Goal: Task Accomplishment & Management: Use online tool/utility

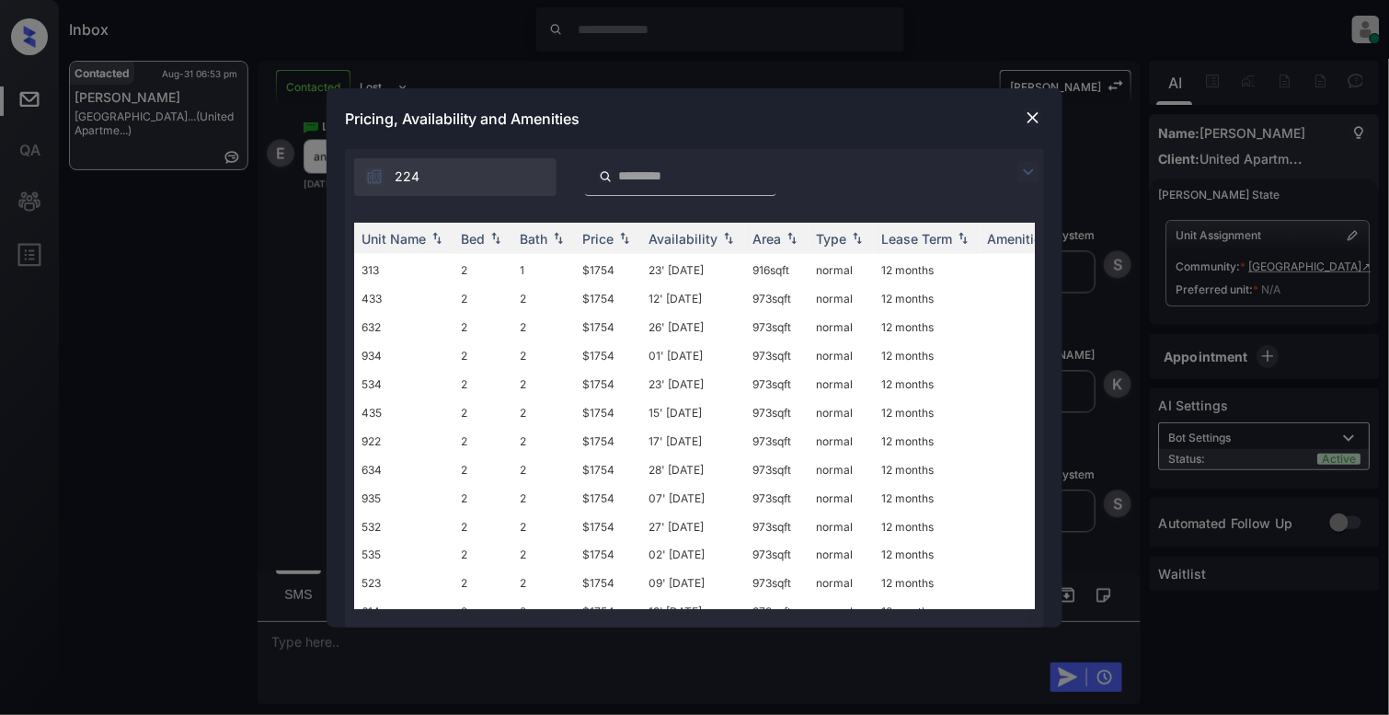
scroll to position [839, 0]
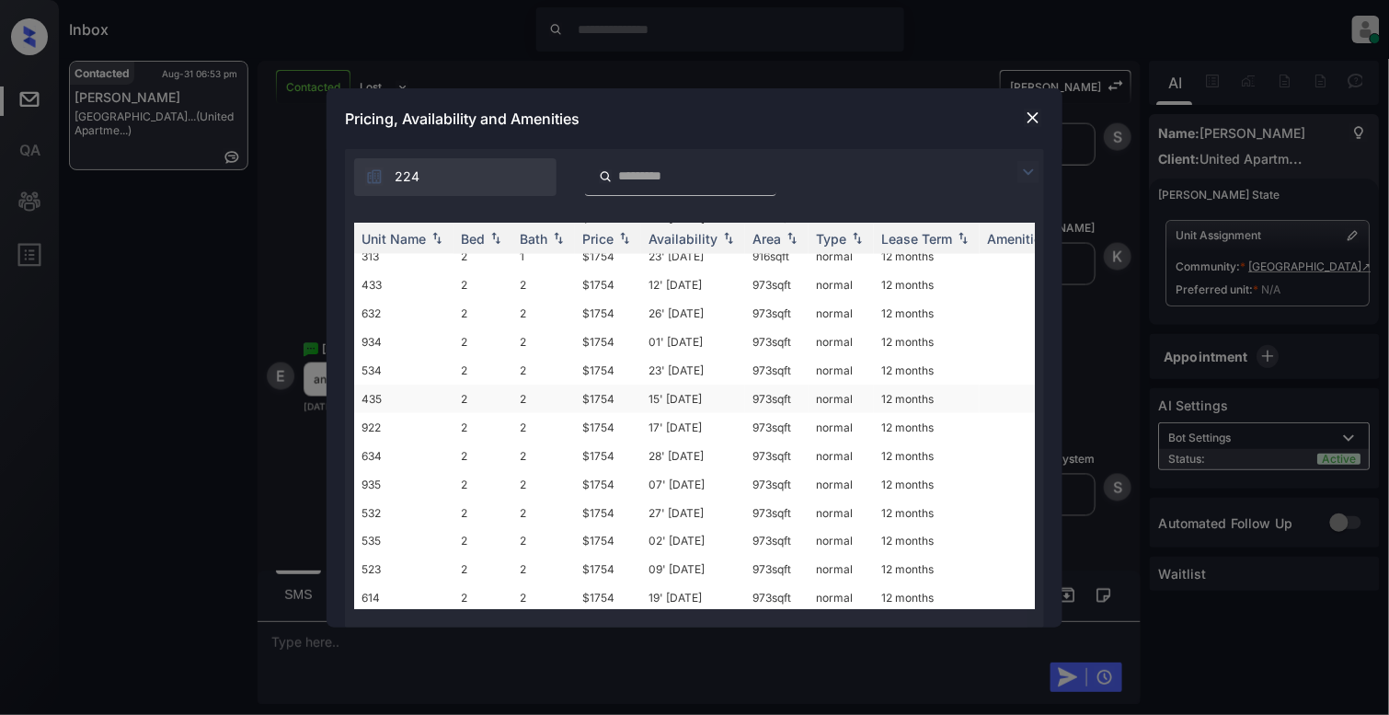
scroll to position [736, 0]
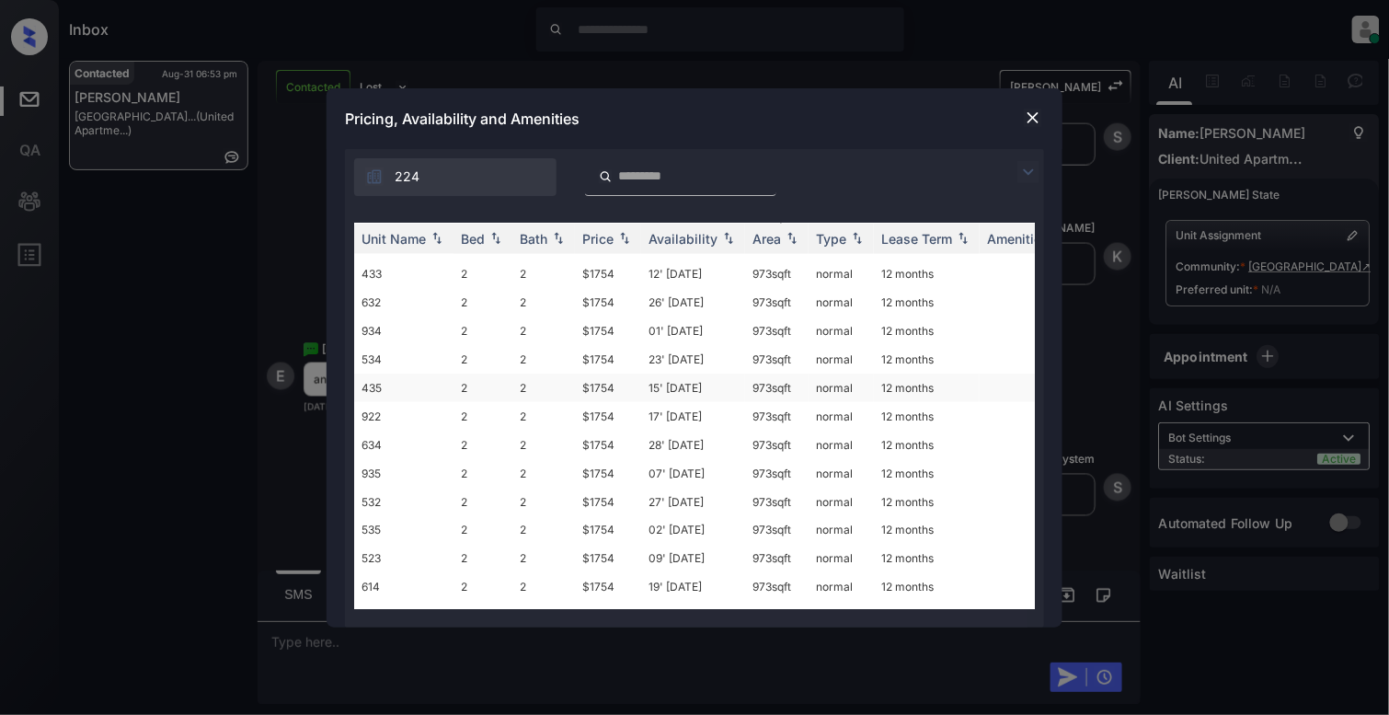
click at [381, 376] on td "435" at bounding box center [403, 388] width 99 height 29
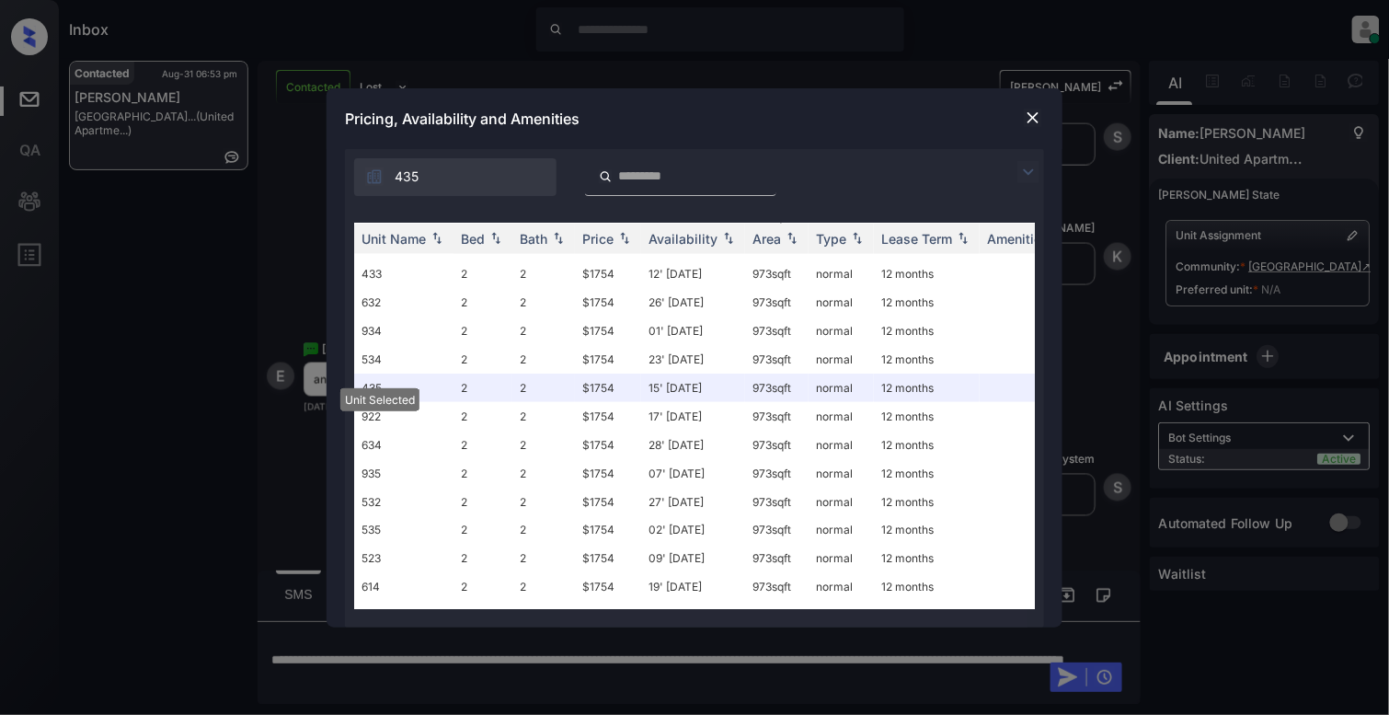
click at [1024, 114] on img at bounding box center [1033, 118] width 18 height 18
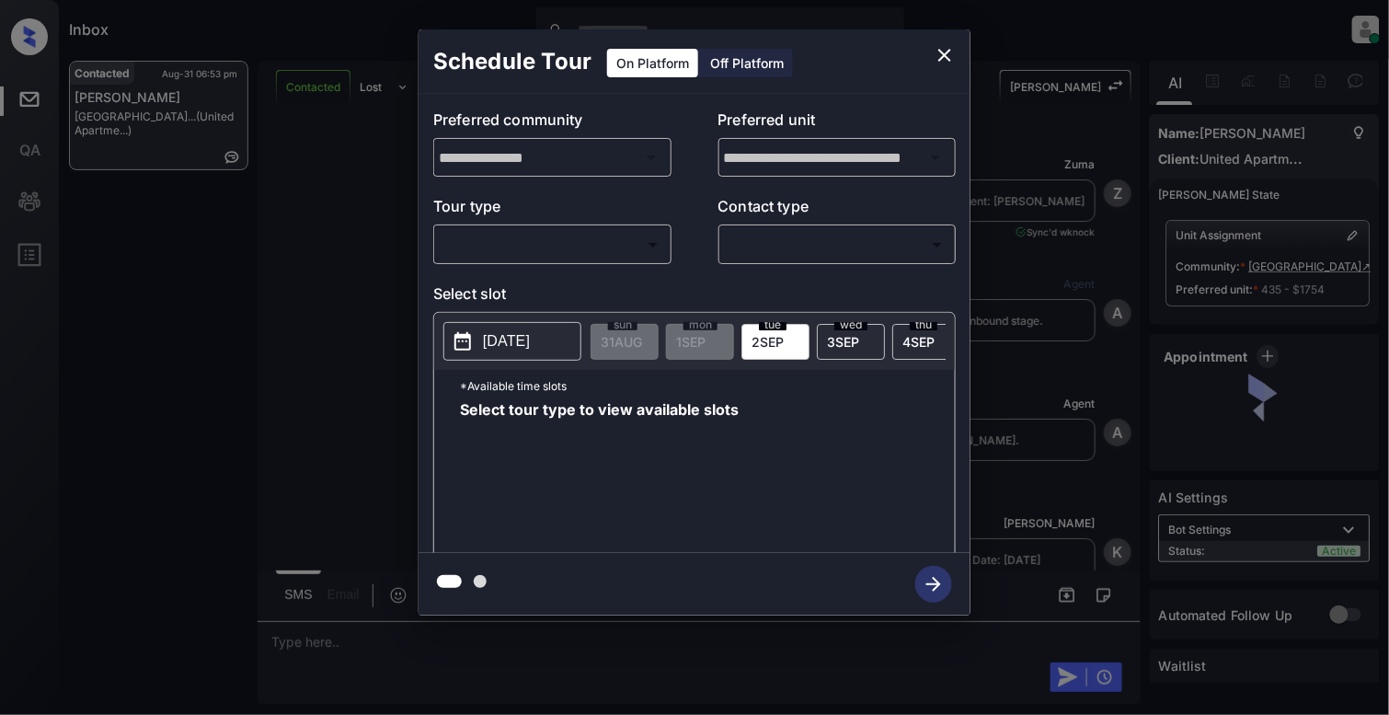
scroll to position [1433, 0]
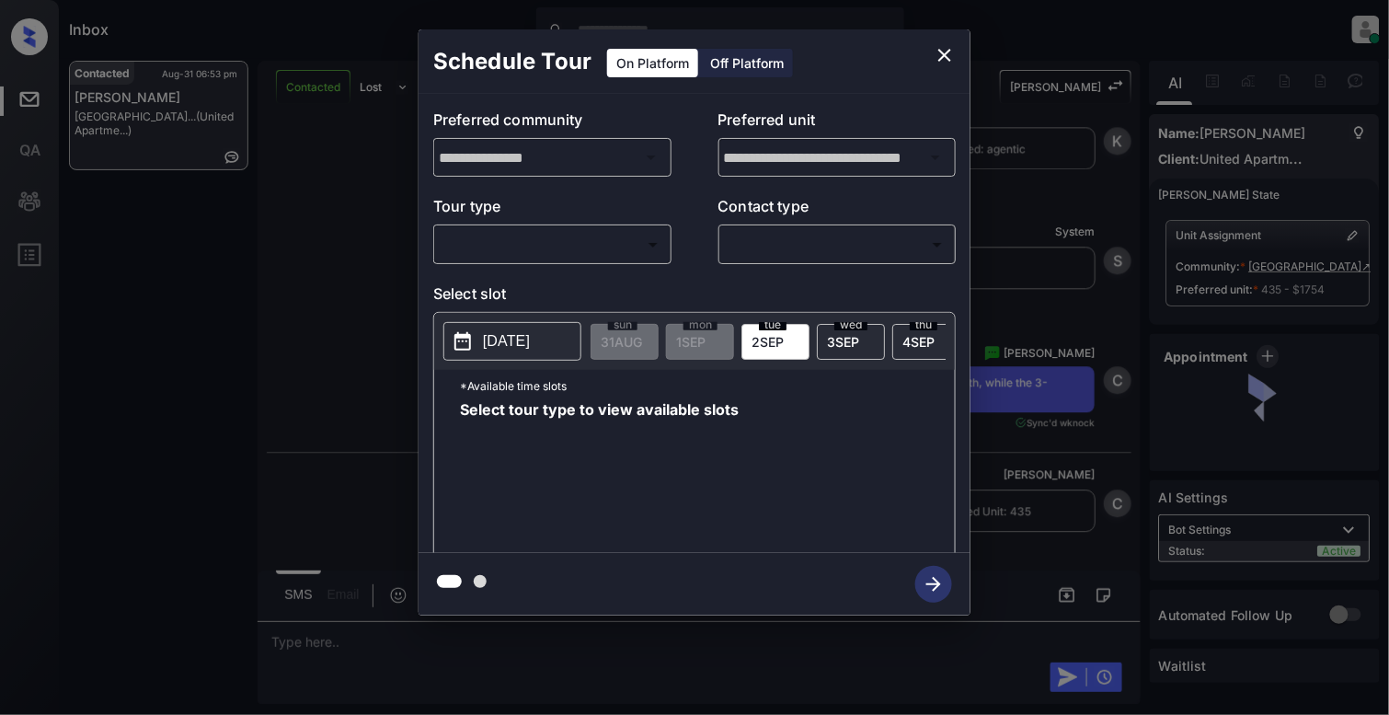
click at [591, 250] on body "Inbox Cynthia Montañez Online Set yourself offline Set yourself on break Profil…" at bounding box center [694, 357] width 1389 height 715
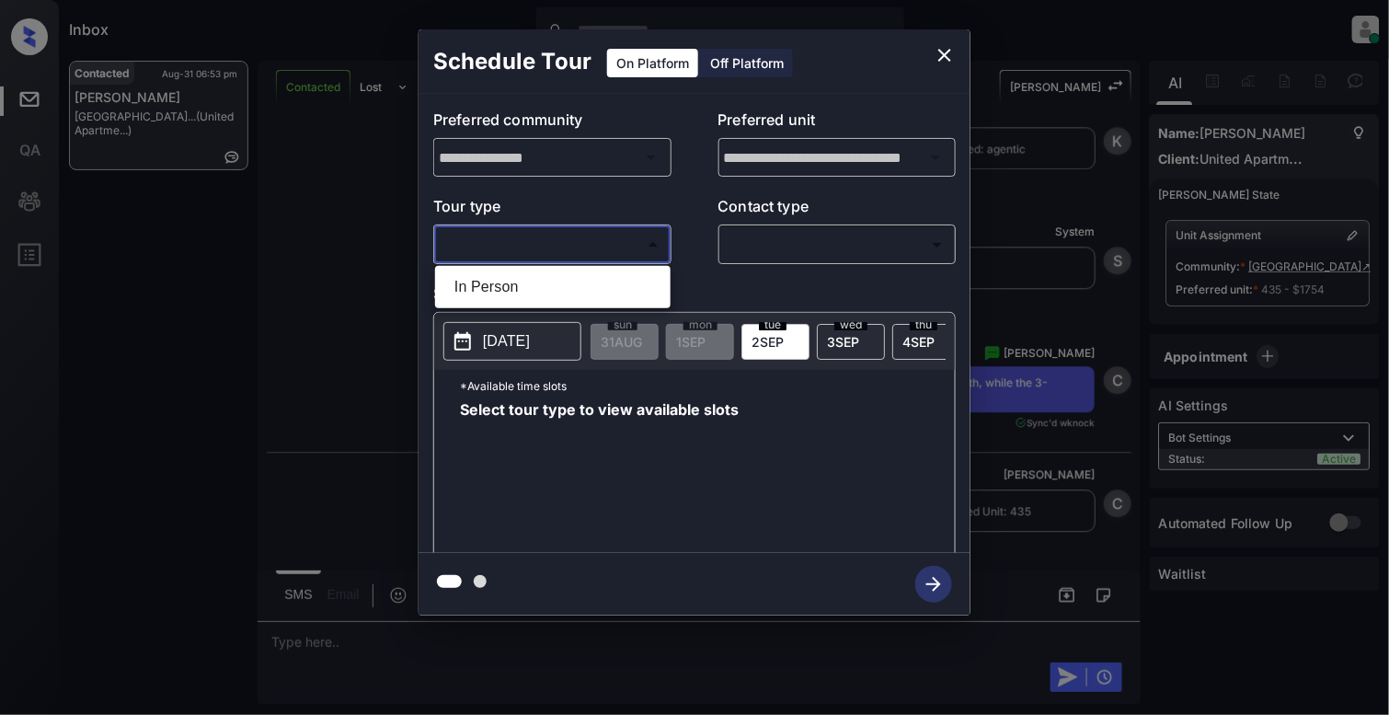
click at [512, 302] on li "In Person" at bounding box center [553, 287] width 226 height 33
type input "********"
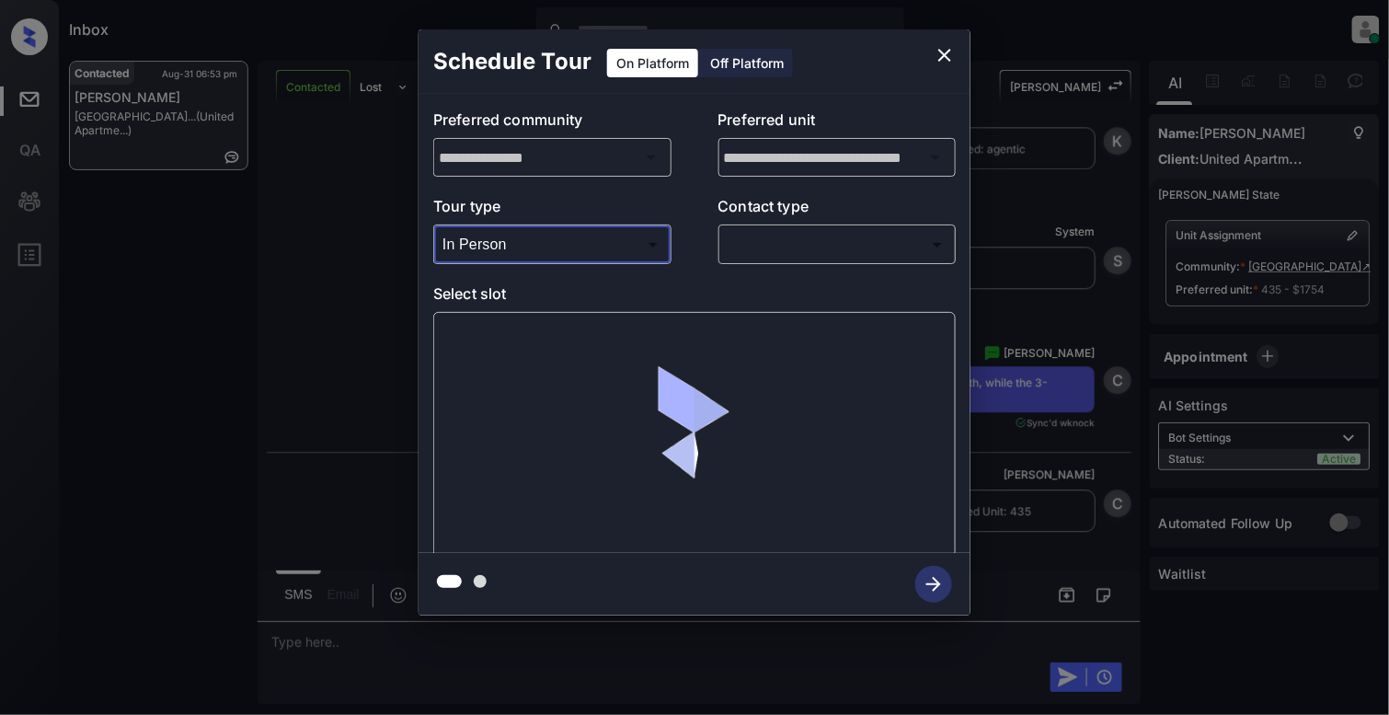
click at [847, 245] on body "Inbox Cynthia Montañez Online Set yourself offline Set yourself on break Profil…" at bounding box center [694, 357] width 1389 height 715
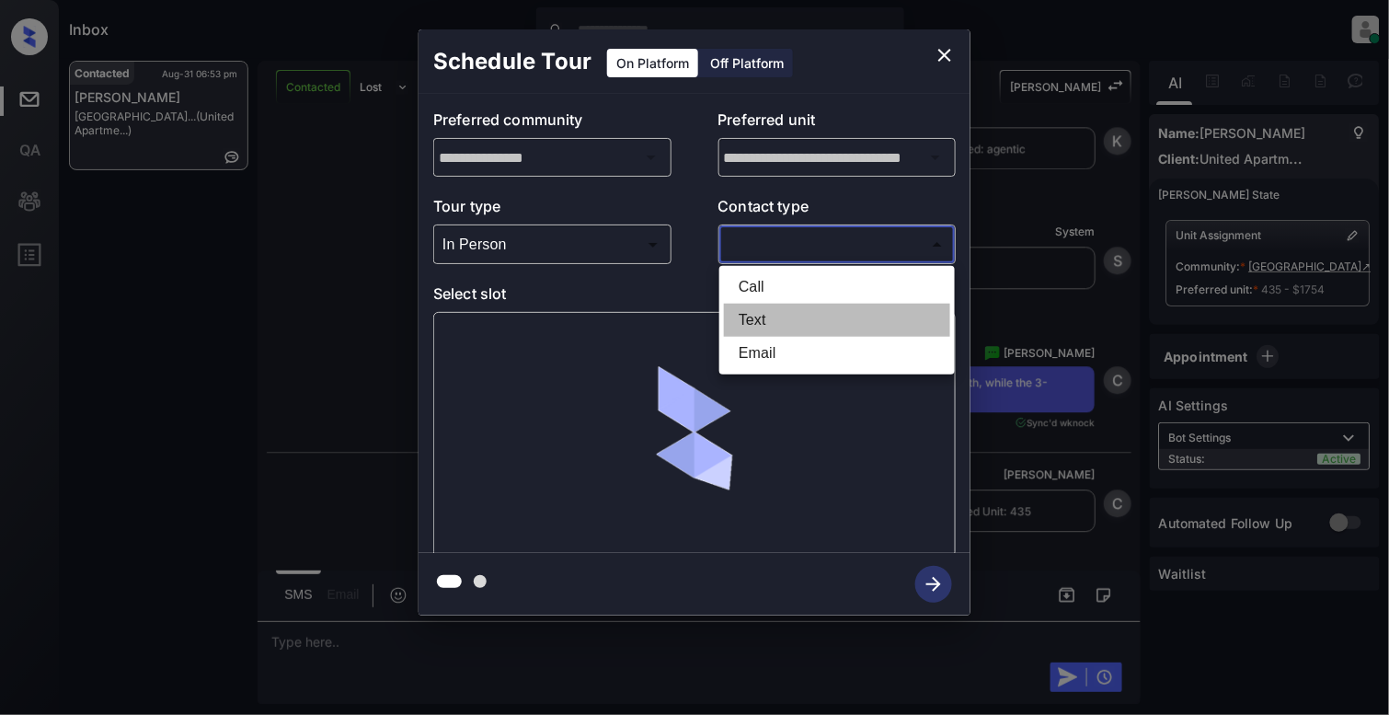
click at [775, 321] on li "Text" at bounding box center [837, 320] width 226 height 33
type input "****"
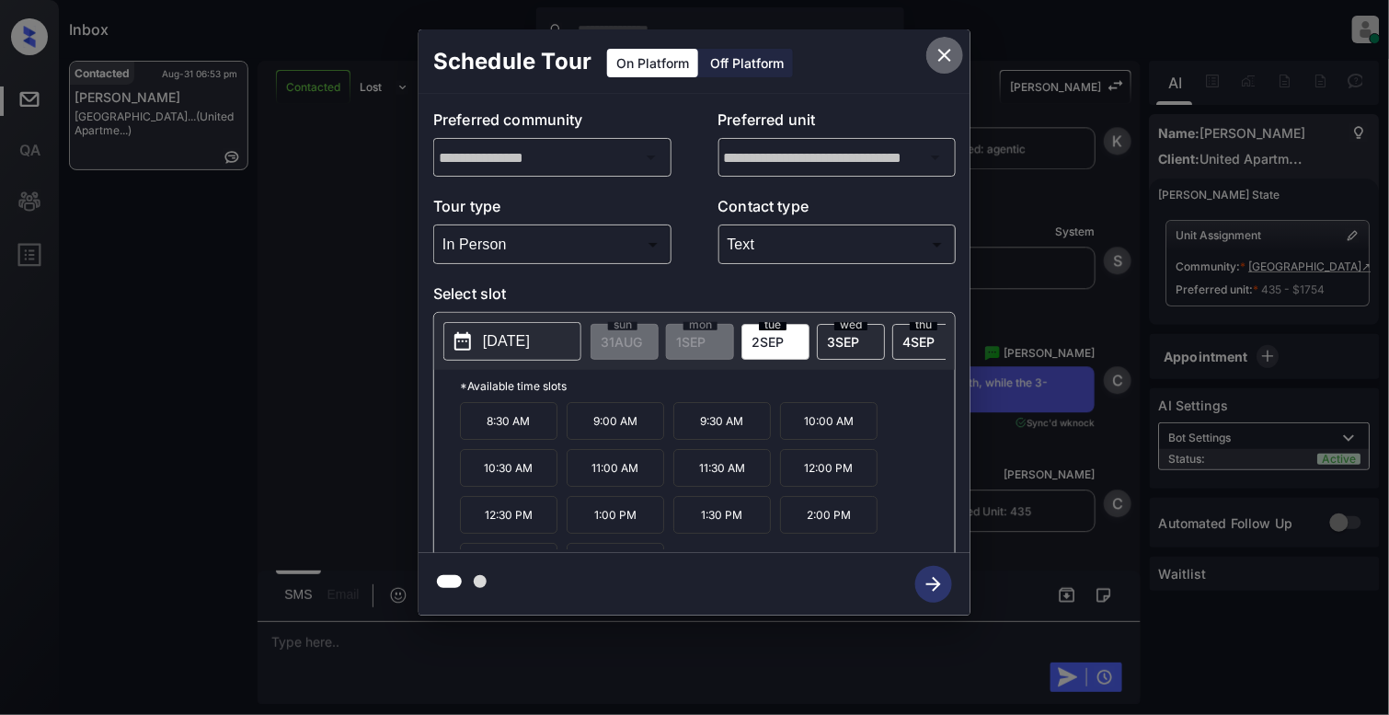
click at [947, 55] on icon "close" at bounding box center [945, 55] width 22 height 22
